Goal: Task Accomplishment & Management: Use online tool/utility

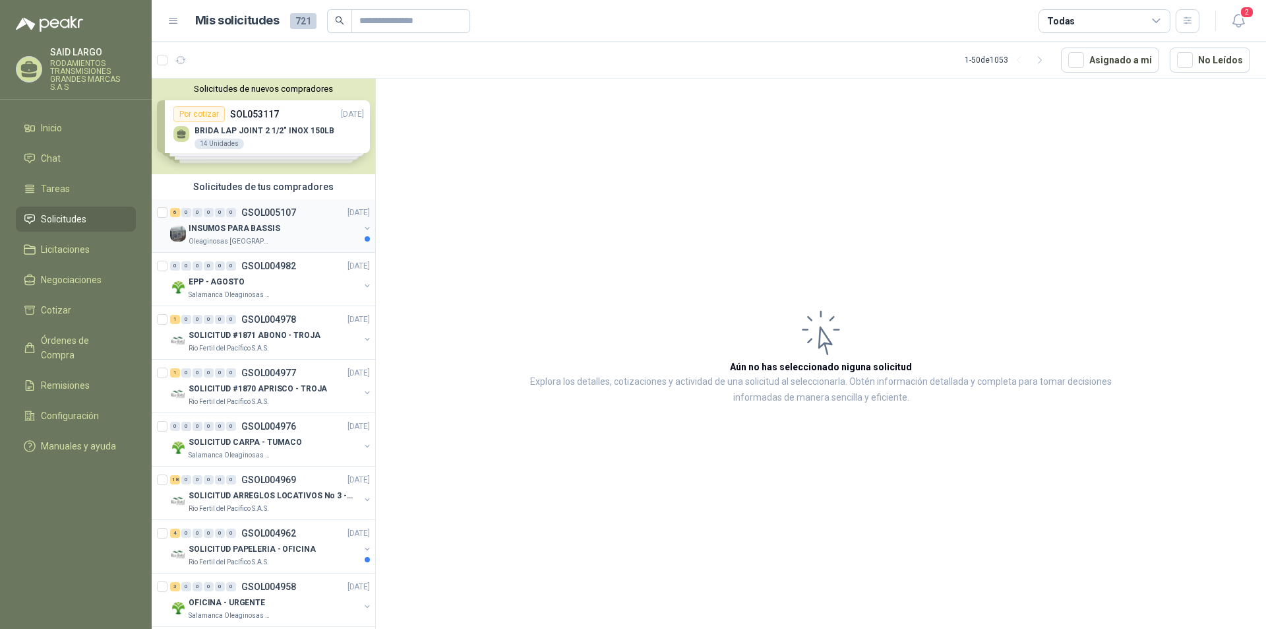
click at [362, 228] on button "button" at bounding box center [367, 228] width 11 height 11
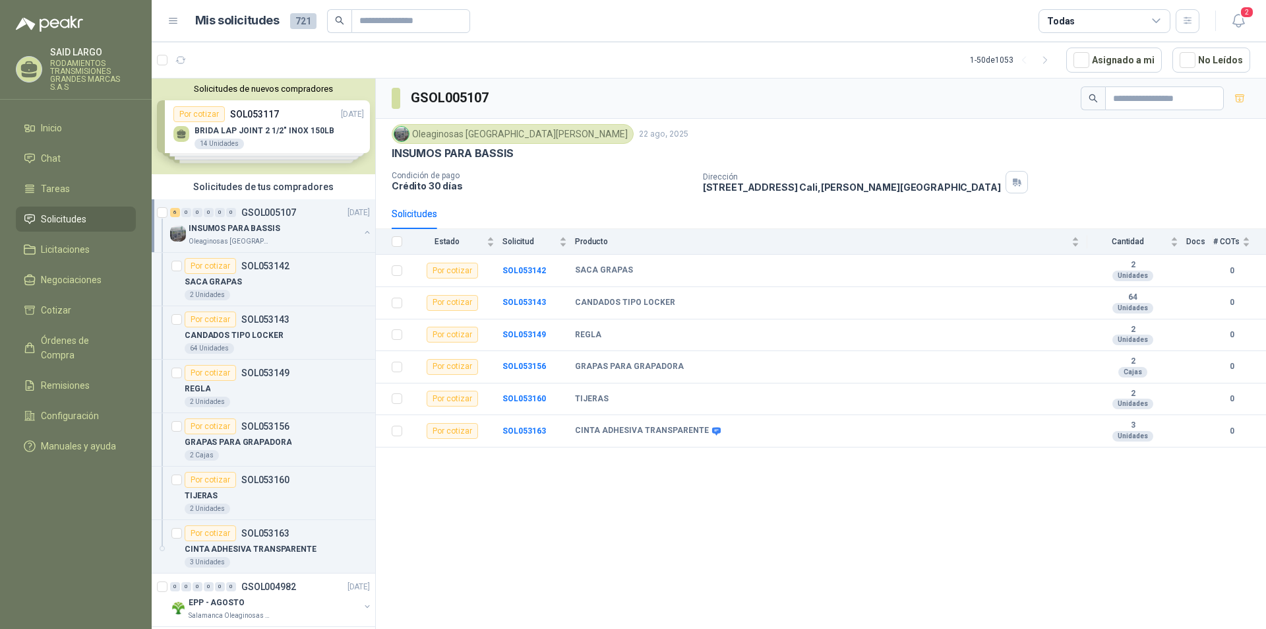
click at [362, 228] on button "button" at bounding box center [367, 232] width 11 height 11
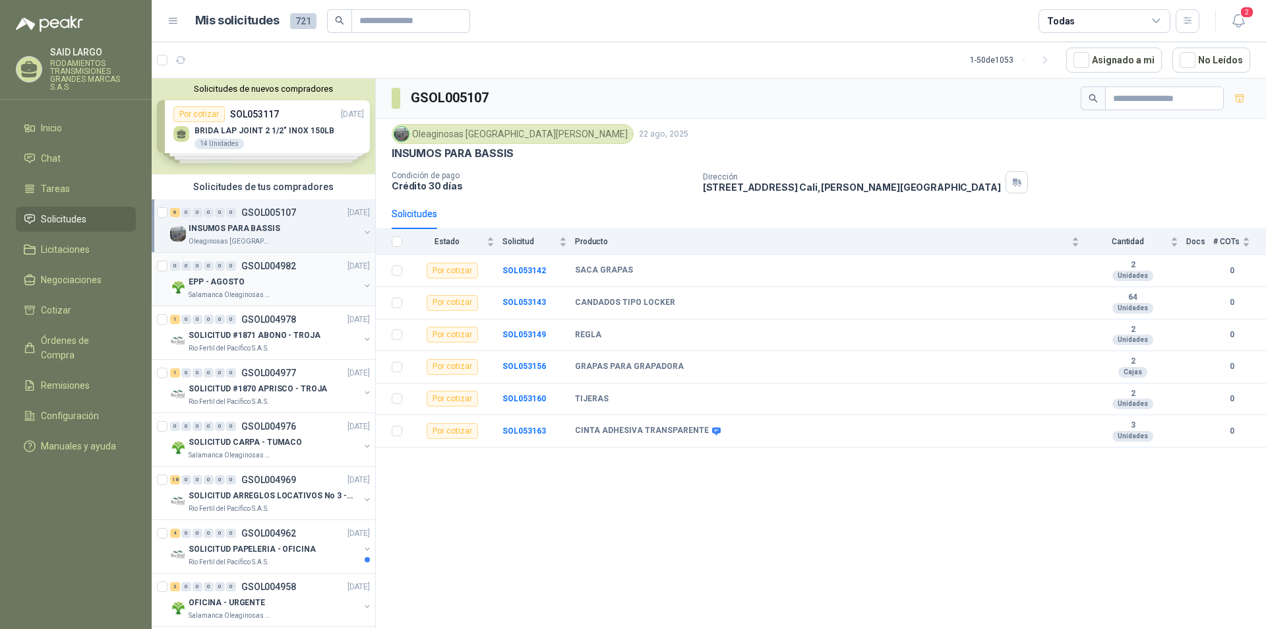
click at [362, 282] on button "button" at bounding box center [367, 285] width 11 height 11
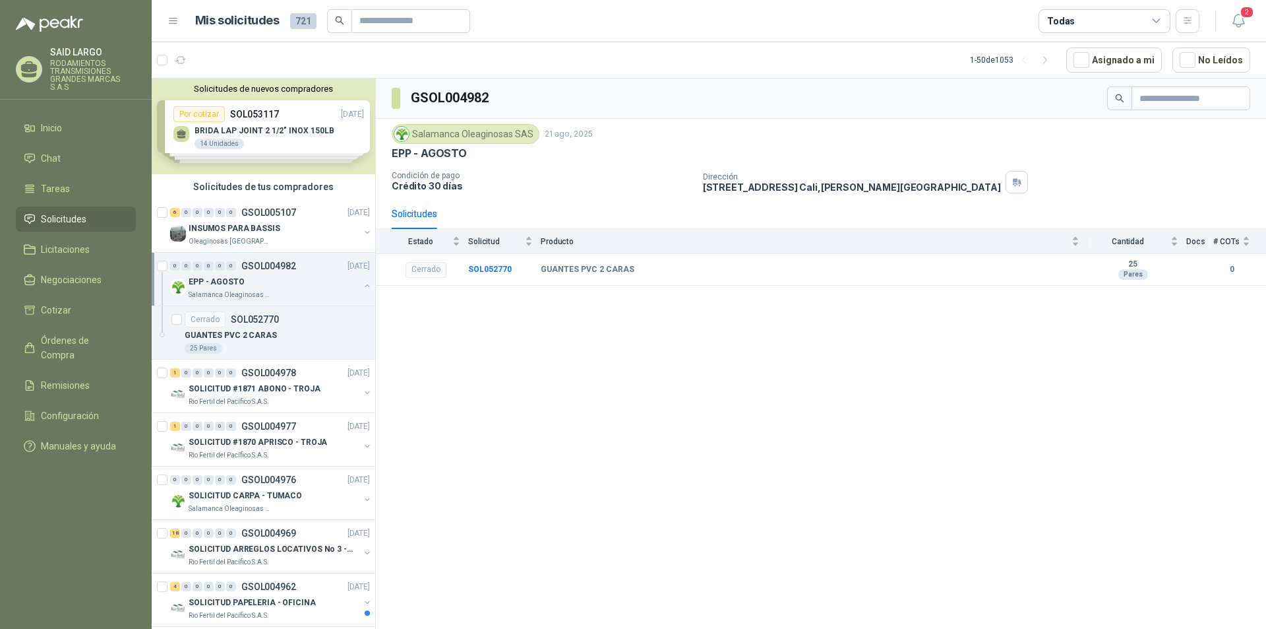
click at [362, 282] on button "button" at bounding box center [367, 285] width 11 height 11
click at [362, 336] on button "button" at bounding box center [367, 339] width 11 height 11
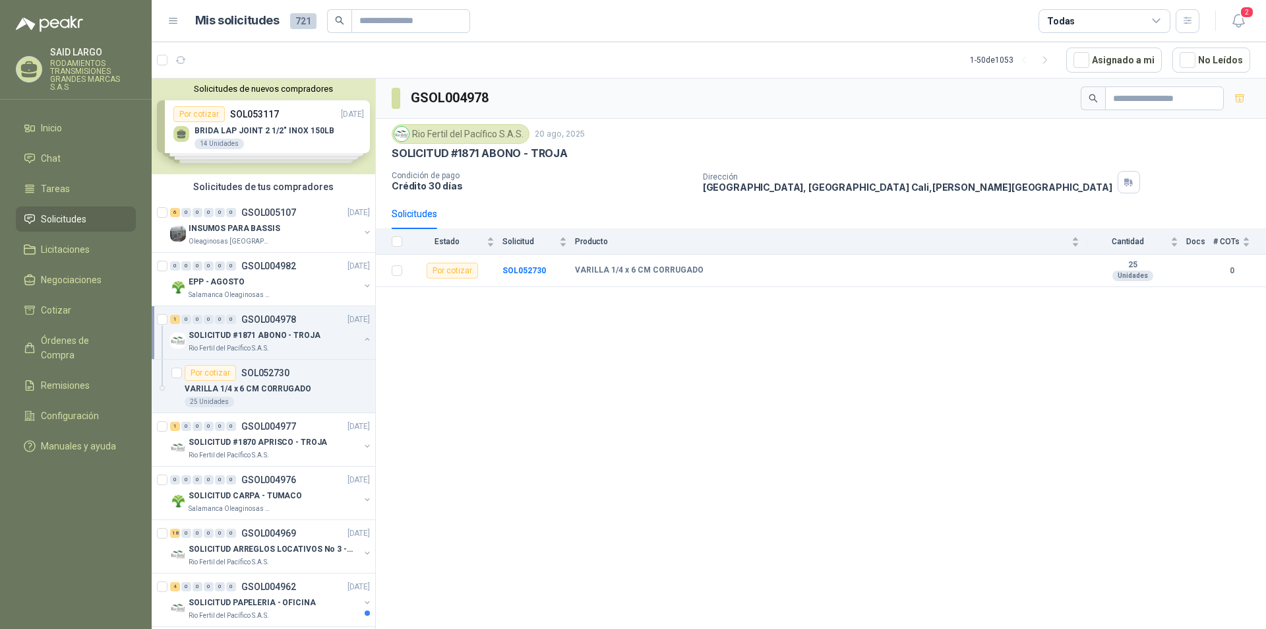
click at [362, 336] on button "button" at bounding box center [367, 339] width 11 height 11
click at [355, 383] on div "SOLICITUD #1870 APRISCO - TROJA Rio Fertil del Pacífico S.A.S." at bounding box center [271, 394] width 202 height 26
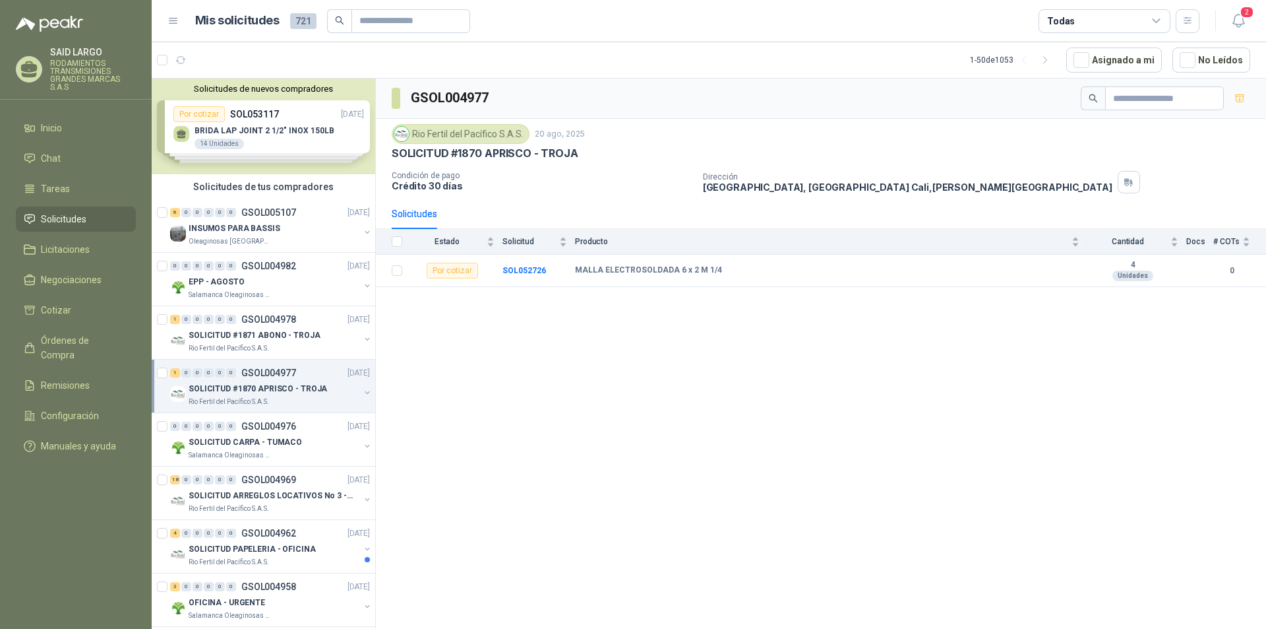
click at [355, 383] on div "SOLICITUD #1870 APRISCO - TROJA Rio Fertil del Pacífico S.A.S." at bounding box center [271, 394] width 202 height 26
click at [362, 395] on button "button" at bounding box center [367, 392] width 11 height 11
click at [362, 447] on button "button" at bounding box center [367, 446] width 11 height 11
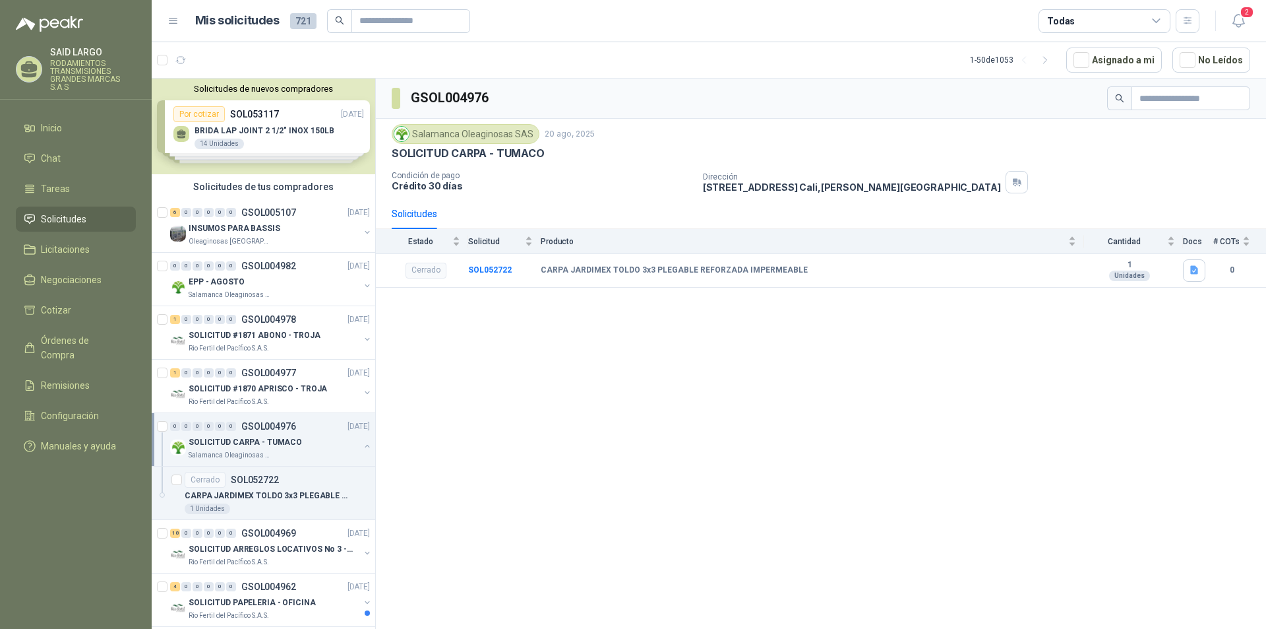
click at [362, 447] on button "button" at bounding box center [367, 446] width 11 height 11
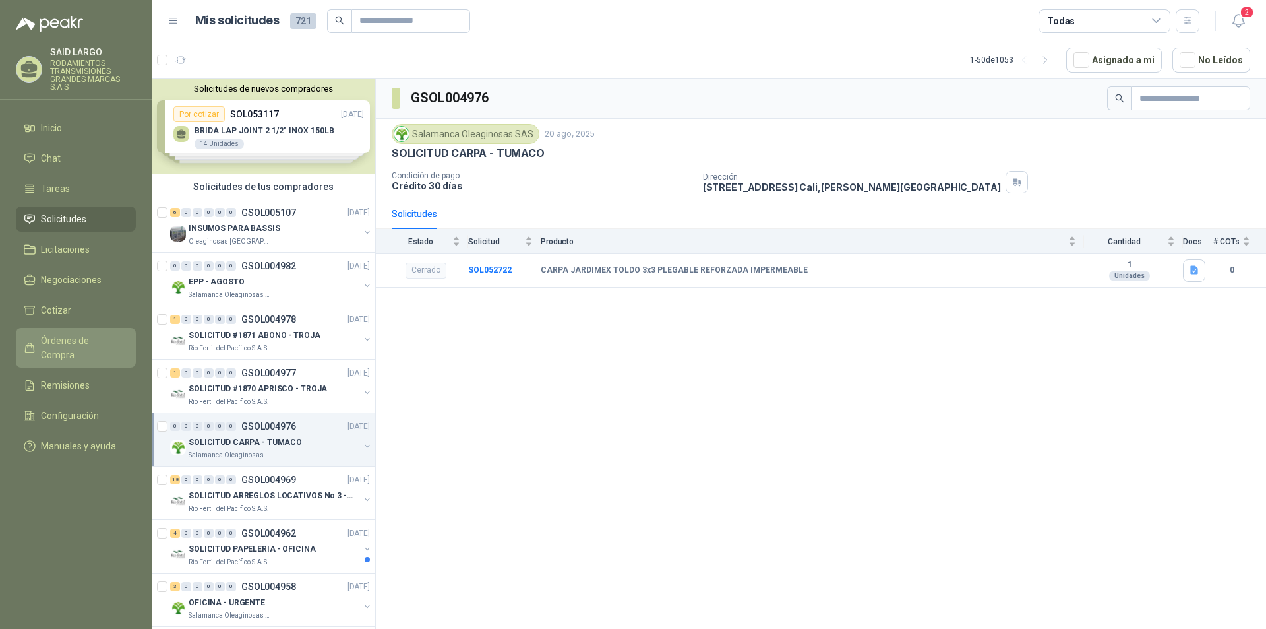
click at [101, 340] on span "Órdenes de Compra" at bounding box center [82, 347] width 82 height 29
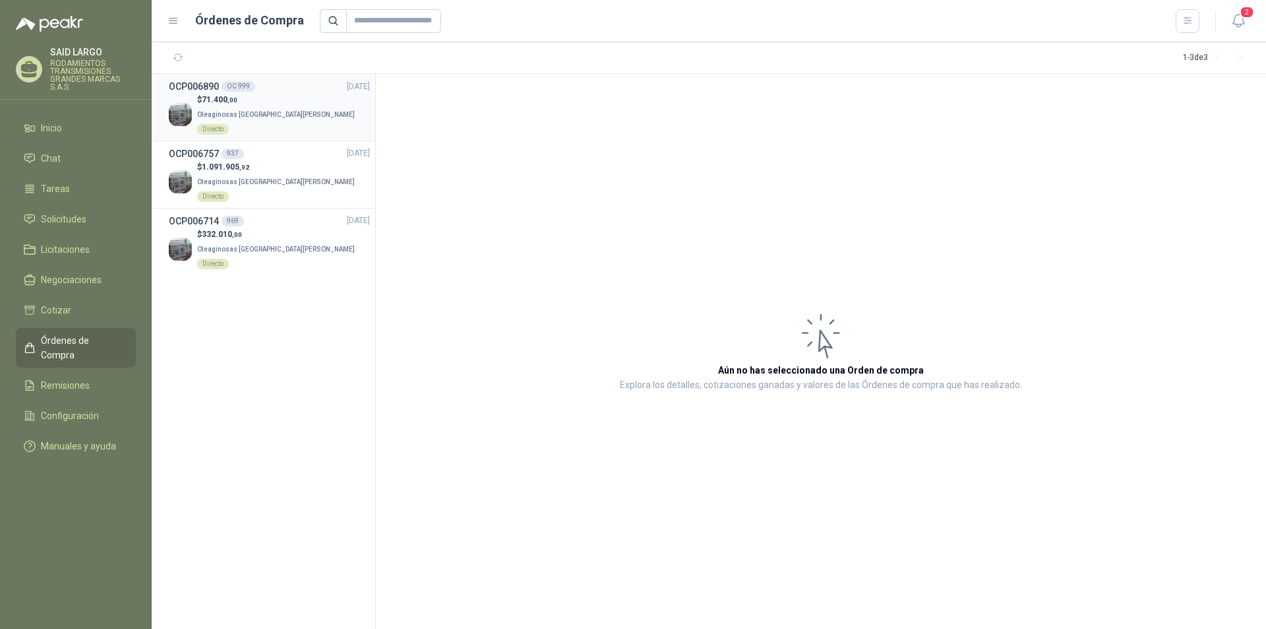
click at [254, 99] on p "$ 71.400 ,00" at bounding box center [283, 100] width 173 height 13
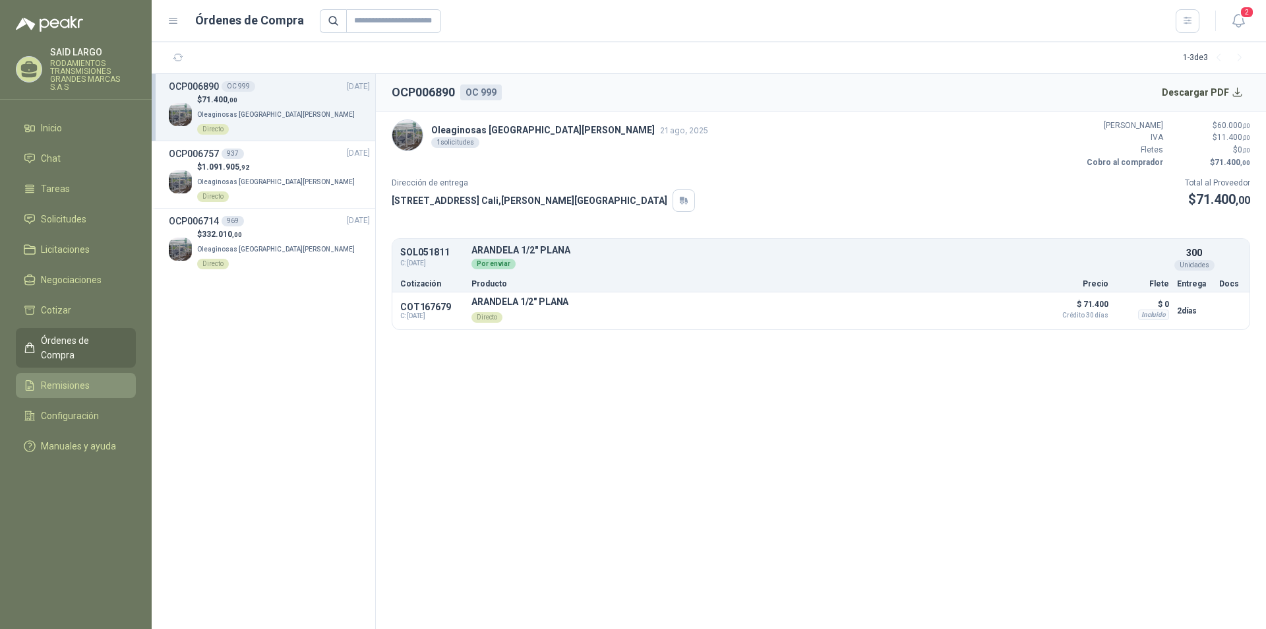
click at [69, 378] on span "Remisiones" at bounding box center [65, 385] width 49 height 15
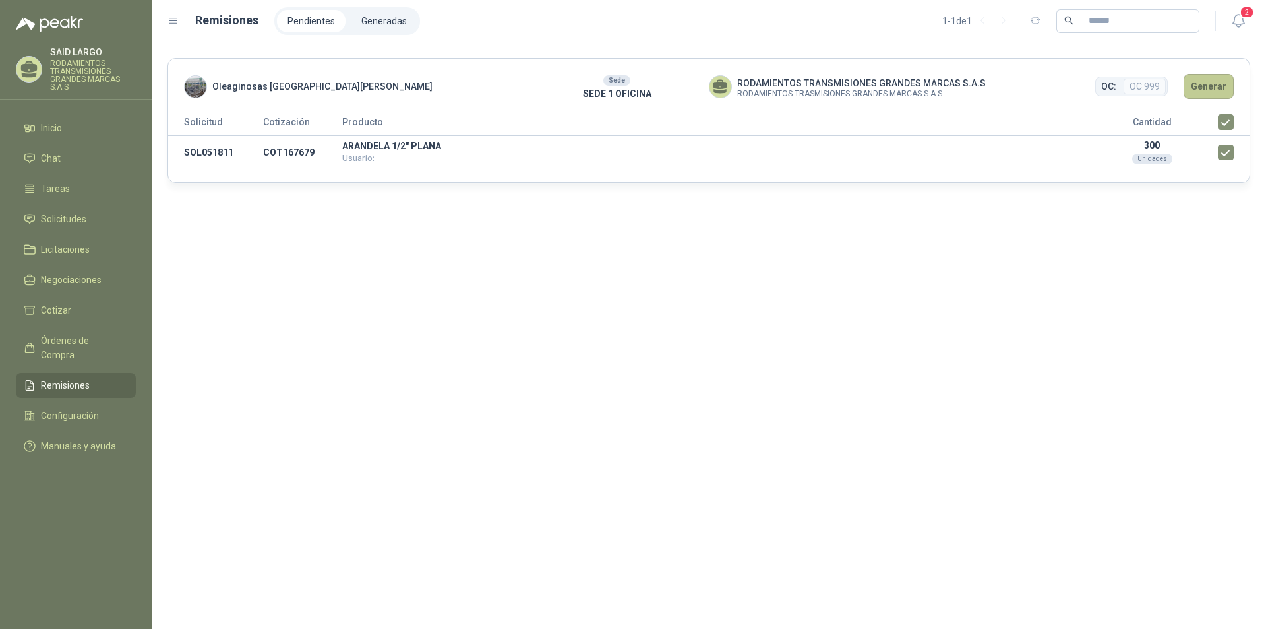
click at [1202, 82] on button "Generar" at bounding box center [1209, 86] width 50 height 25
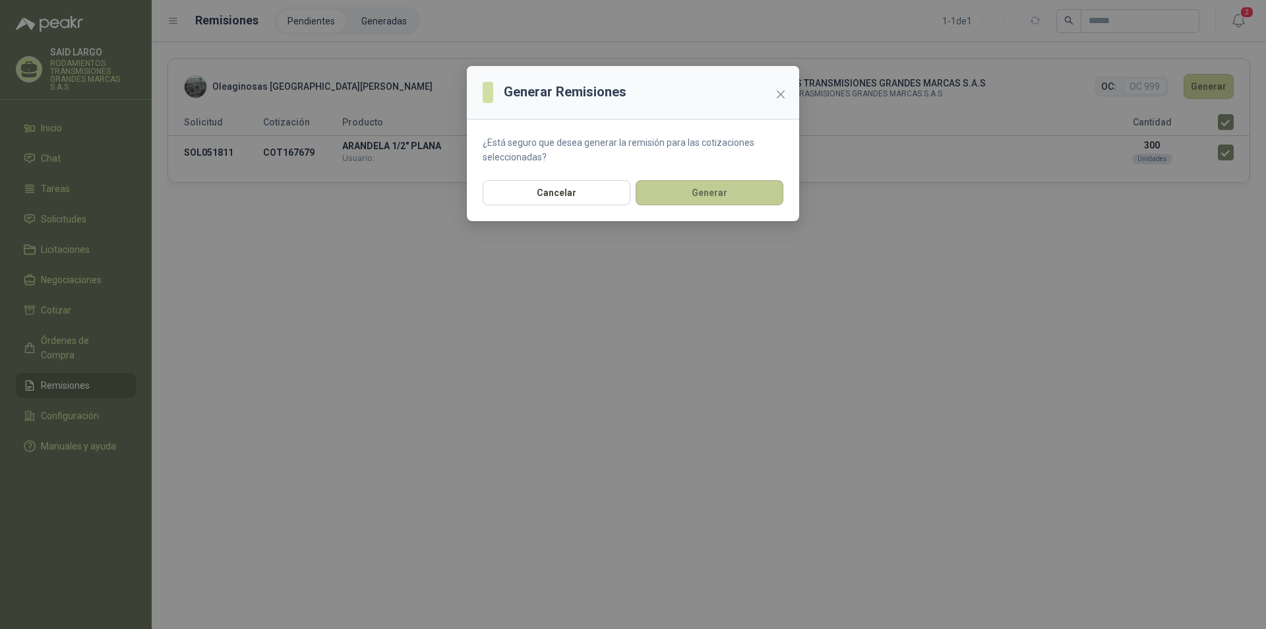
click at [726, 196] on button "Generar" at bounding box center [710, 192] width 148 height 25
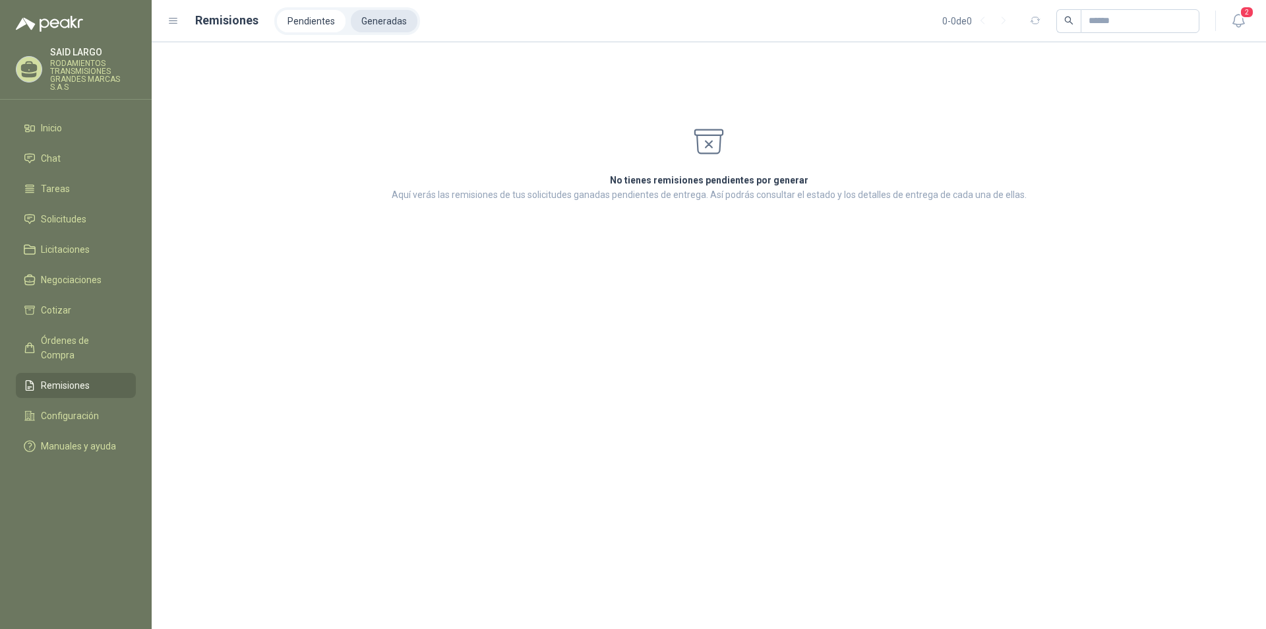
click at [386, 26] on li "Generadas" at bounding box center [384, 21] width 67 height 22
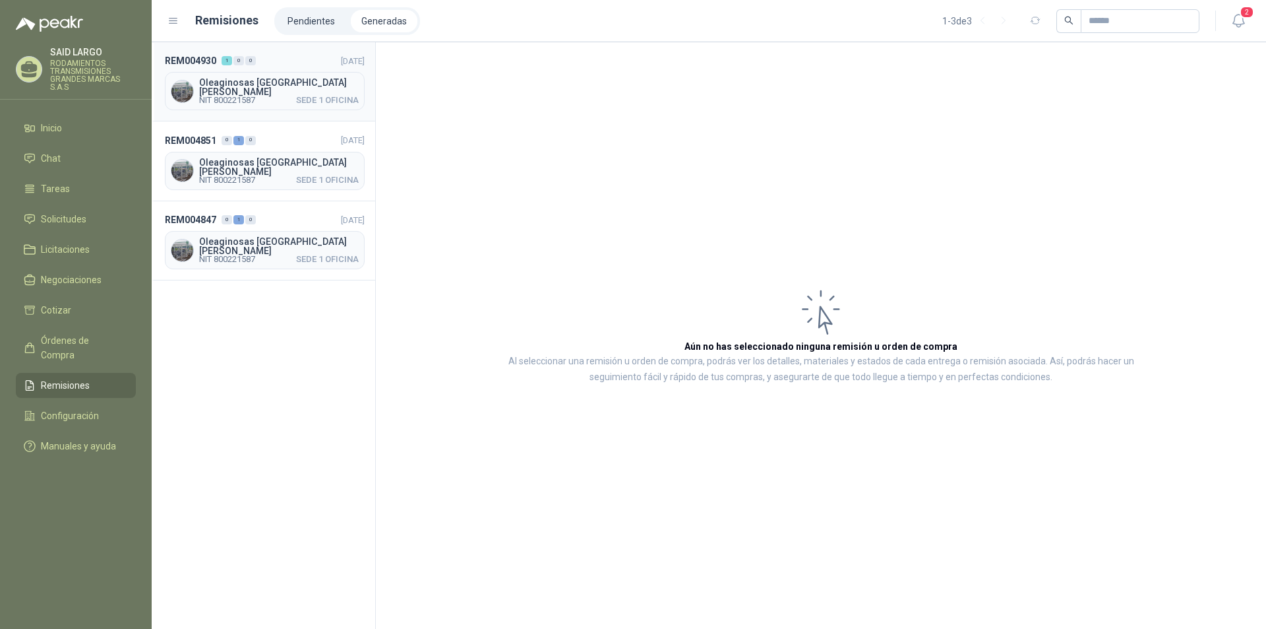
click at [275, 89] on span "Oleaginosas [GEOGRAPHIC_DATA][PERSON_NAME]" at bounding box center [279, 87] width 160 height 18
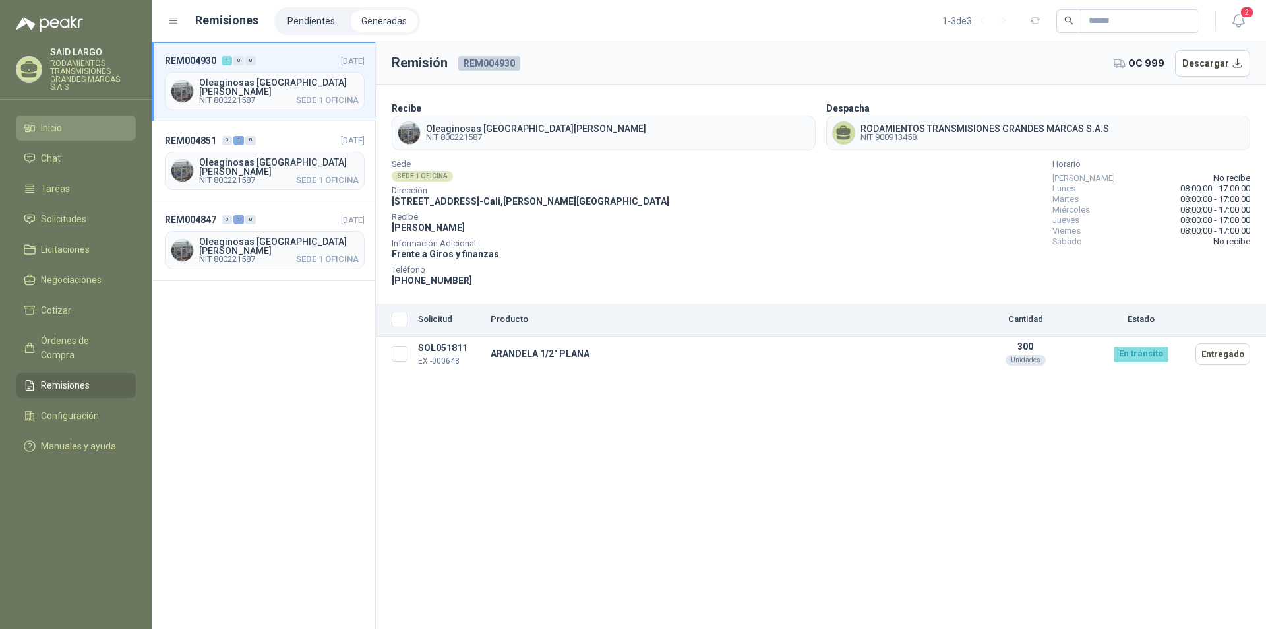
click at [55, 130] on span "Inicio" at bounding box center [51, 128] width 21 height 15
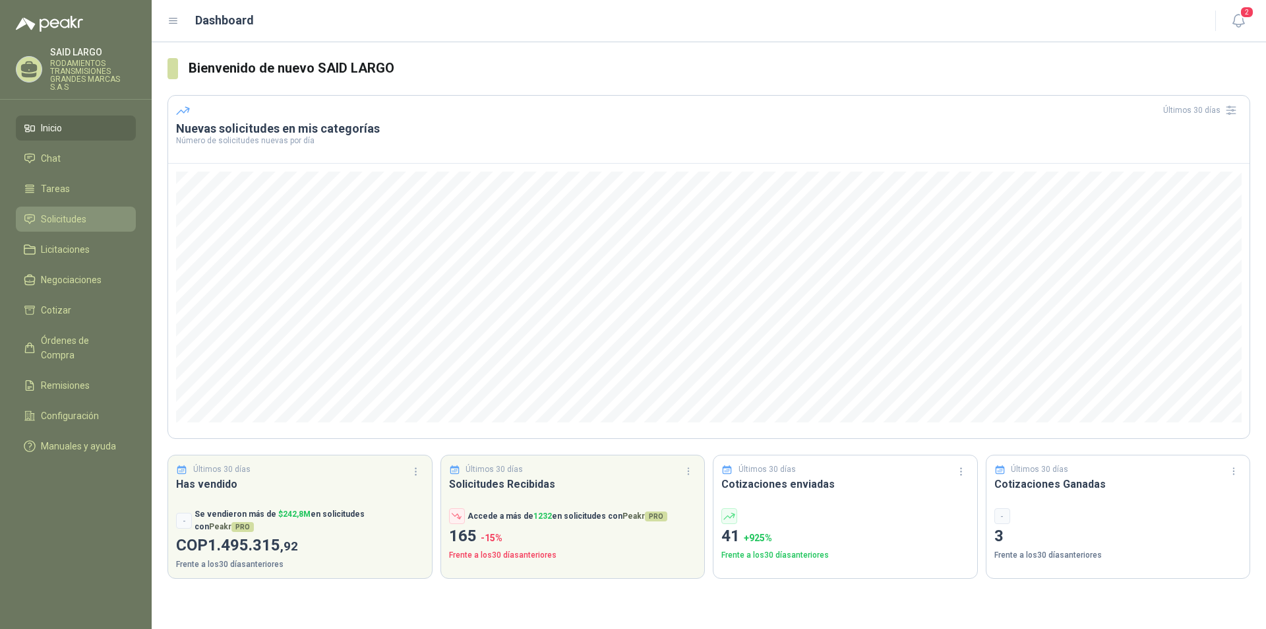
click at [77, 217] on span "Solicitudes" at bounding box center [64, 219] width 46 height 15
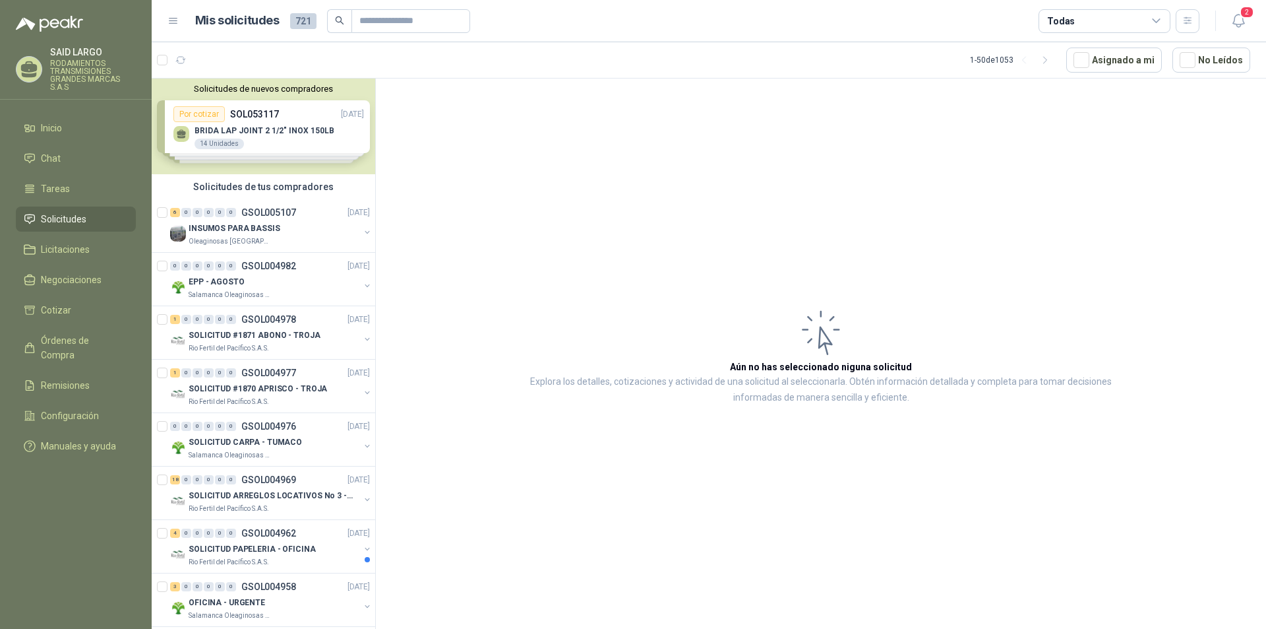
click at [274, 146] on div "Solicitudes de nuevos compradores Por cotizar SOL053117 [DATE] BRIDA LAP JOINT …" at bounding box center [264, 126] width 224 height 96
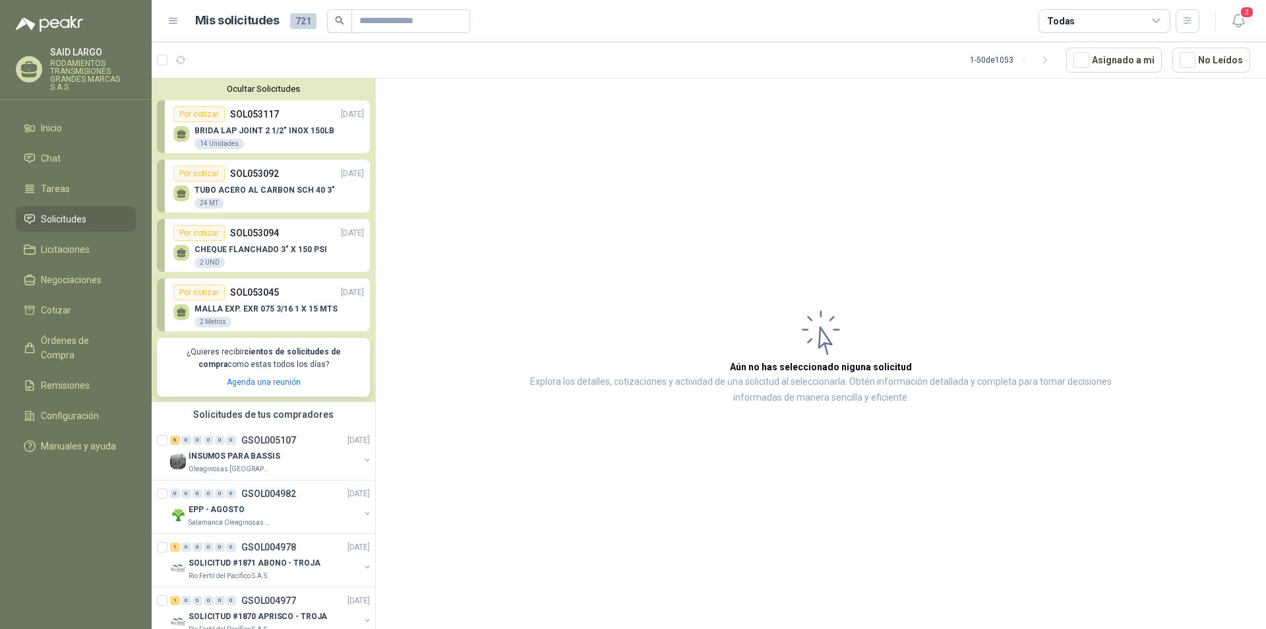
click at [303, 17] on span "721" at bounding box center [303, 21] width 26 height 16
click at [179, 63] on icon "button" at bounding box center [180, 60] width 11 height 11
